Goal: Task Accomplishment & Management: Complete application form

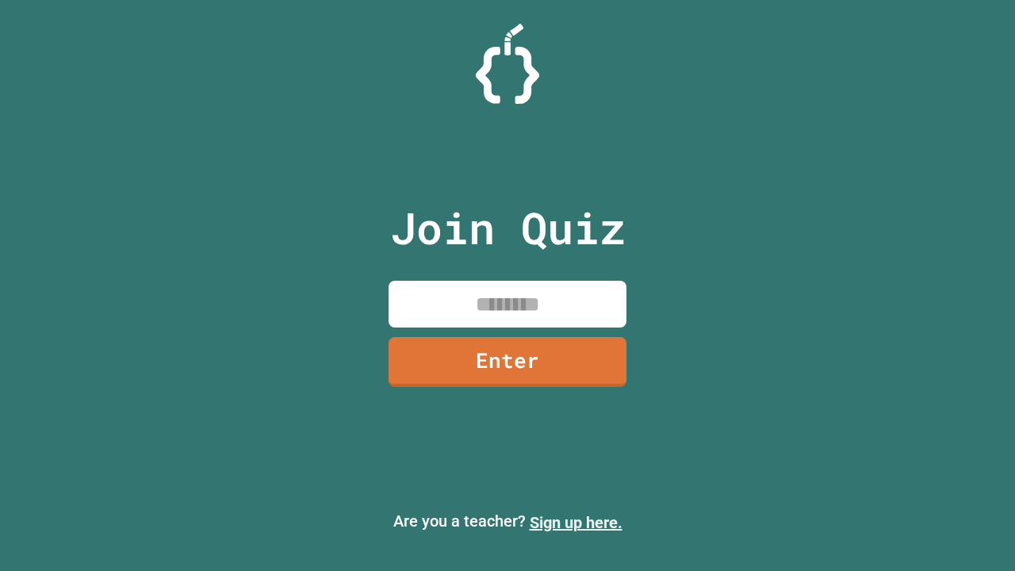
click at [575, 522] on link "Sign up here." at bounding box center [575, 522] width 93 height 19
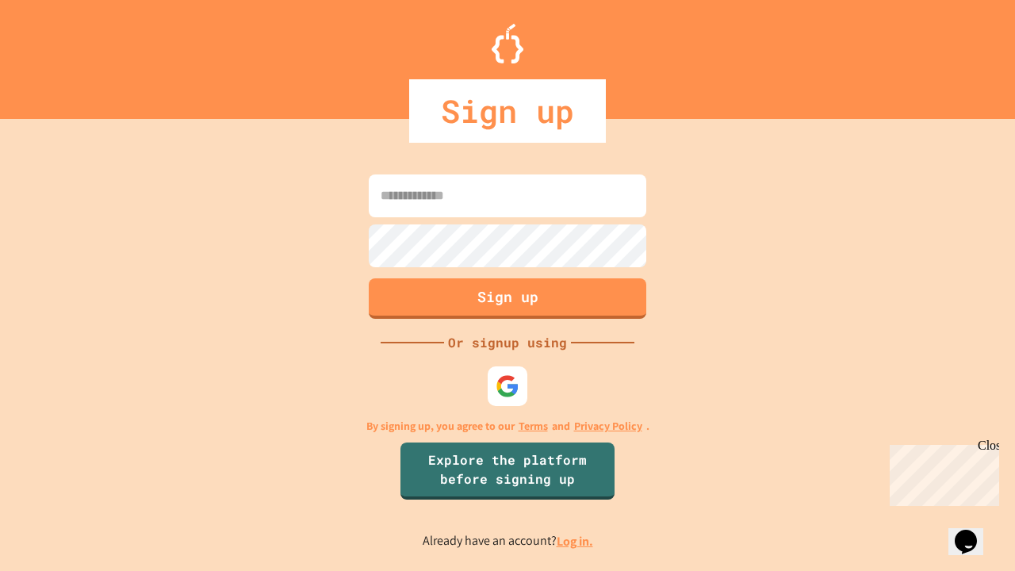
click at [575, 541] on link "Log in." at bounding box center [574, 541] width 36 height 17
